Goal: Communication & Community: Answer question/provide support

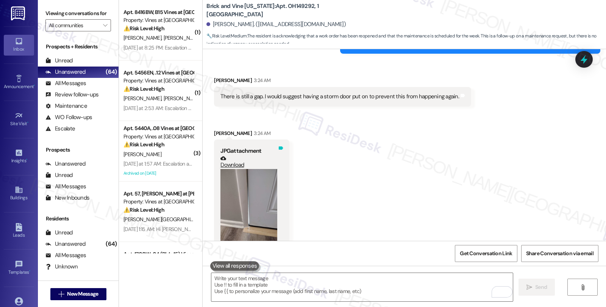
scroll to position [10480, 0]
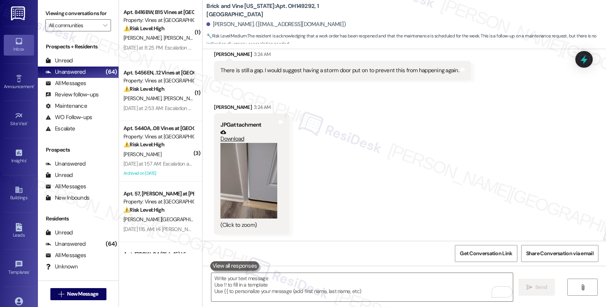
click at [252, 176] on button "Zoom image" at bounding box center [248, 181] width 57 height 76
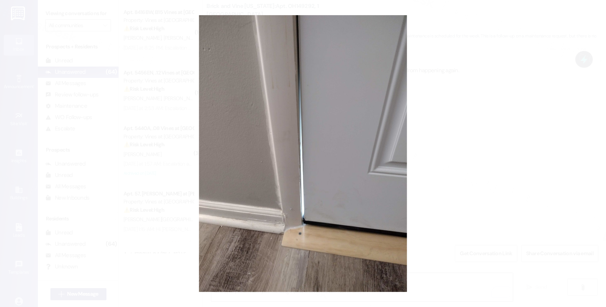
click at [440, 128] on button "Unzoom image" at bounding box center [303, 153] width 606 height 307
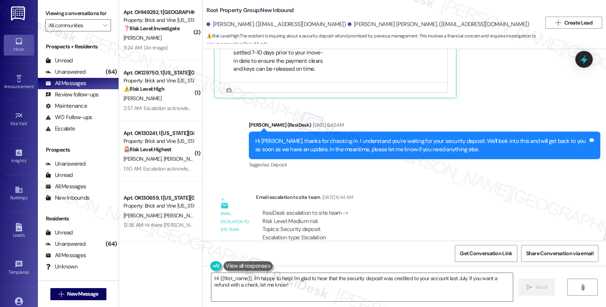
scroll to position [625, 0]
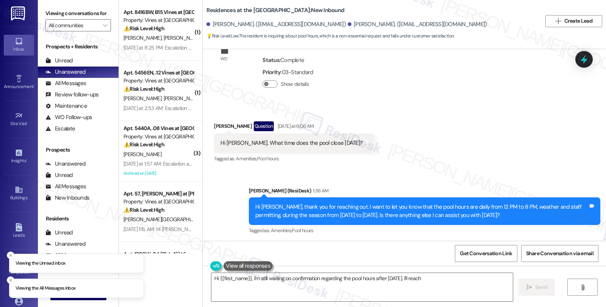
scroll to position [3072, 0]
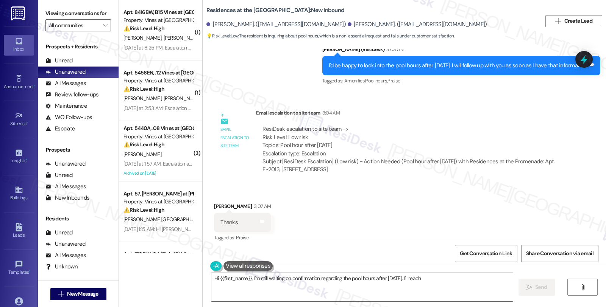
click at [555, 89] on div "Survey, sent via SMS Residesk Automated Survey Jul 09, 2025 at 12:30 AM Hi Kerr…" at bounding box center [404, 145] width 403 height 192
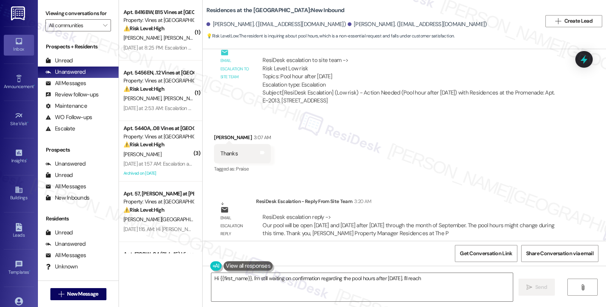
click at [497, 176] on div "Survey, sent via SMS Residesk Automated Survey Jul 09, 2025 at 12:30 AM Hi Kerr…" at bounding box center [404, 145] width 403 height 192
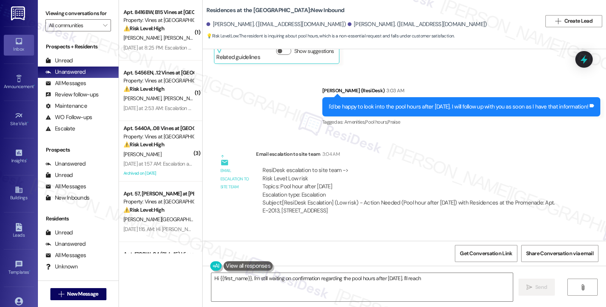
scroll to position [3014, 0]
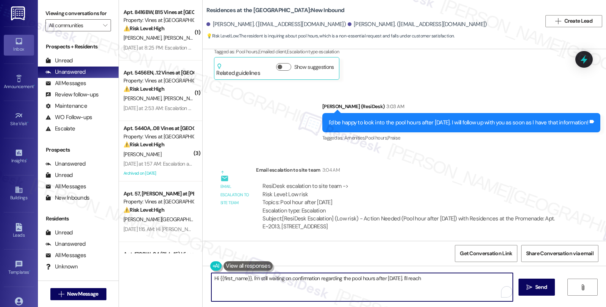
click at [183, 274] on div "( 1 ) Apt. 8416BW, B15 Vines at Stony Brook Property: Vines at Stonybrook ⚠️ Ri…" at bounding box center [362, 153] width 487 height 307
paste textarea "Our pool will be open on Saturday and Sunday after Labor Day through the month …"
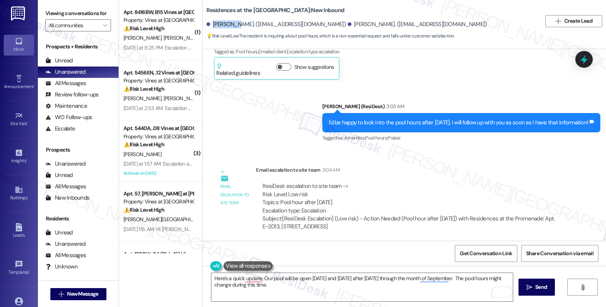
drag, startPoint x: 207, startPoint y: 22, endPoint x: 231, endPoint y: 22, distance: 24.2
click at [231, 22] on div "Kerry Anne Perkins. (dr.kaperkins@gmail.com)" at bounding box center [275, 24] width 139 height 8
copy div "Kerry Ann"
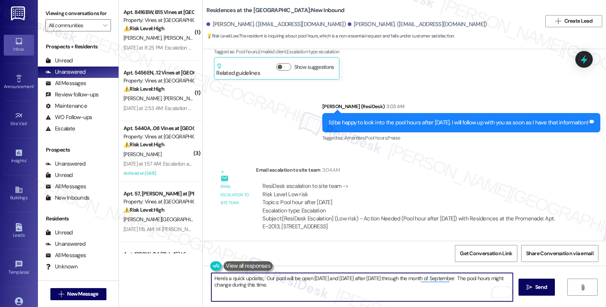
paste textarea "Kerry Ann"
click at [496, 281] on textarea "Here's a quick update, Kerry Ann. Our pool will be open on Saturday and Sunday …" at bounding box center [361, 287] width 301 height 28
click at [331, 287] on textarea "Here's a quick update, Kerry Ann. Our pool will be open on Saturday and Sunday …" at bounding box center [361, 287] width 301 height 28
click at [316, 283] on textarea "Here's a quick update, Kerry Ann. Our pool will be open on Saturday and Sunday …" at bounding box center [361, 287] width 301 height 28
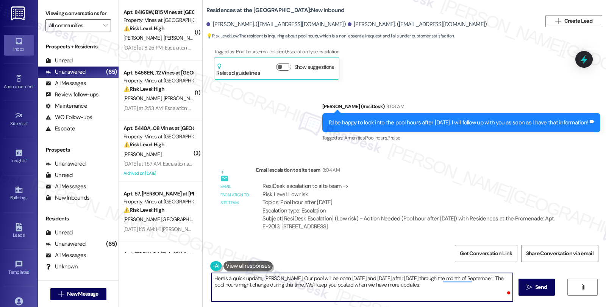
type textarea "Here's a quick update, Kerry Ann. Our pool will be open on Saturday and Sunday …"
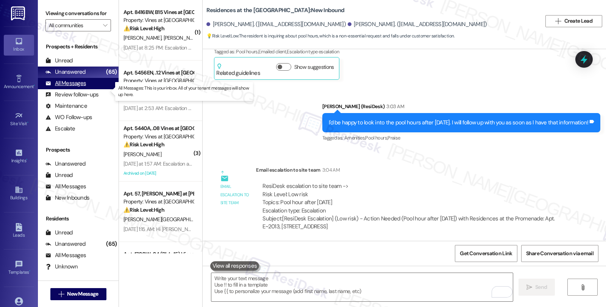
click at [83, 87] on div "All Messages" at bounding box center [65, 83] width 41 height 8
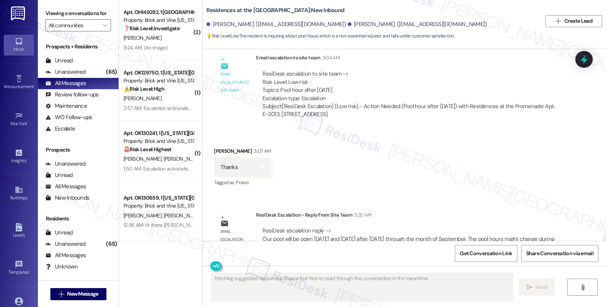
scroll to position [3212, 0]
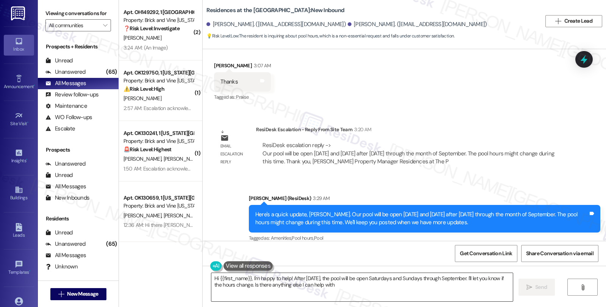
type textarea "Hi {{first_name}}, I'm happy to help! After Labor Day, the pool will be open Sa…"
